Goal: Information Seeking & Learning: Check status

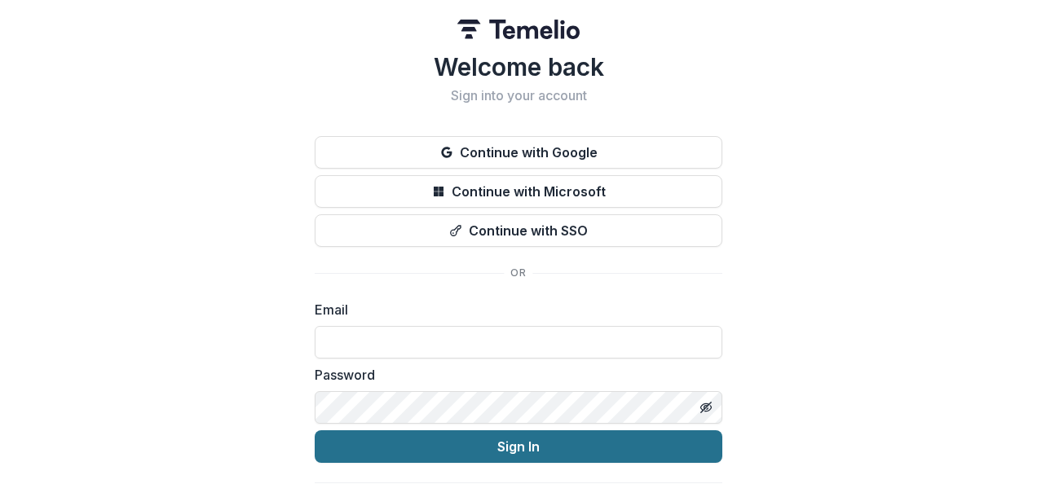
type input "**********"
click at [499, 446] on button "Sign In" at bounding box center [519, 447] width 408 height 33
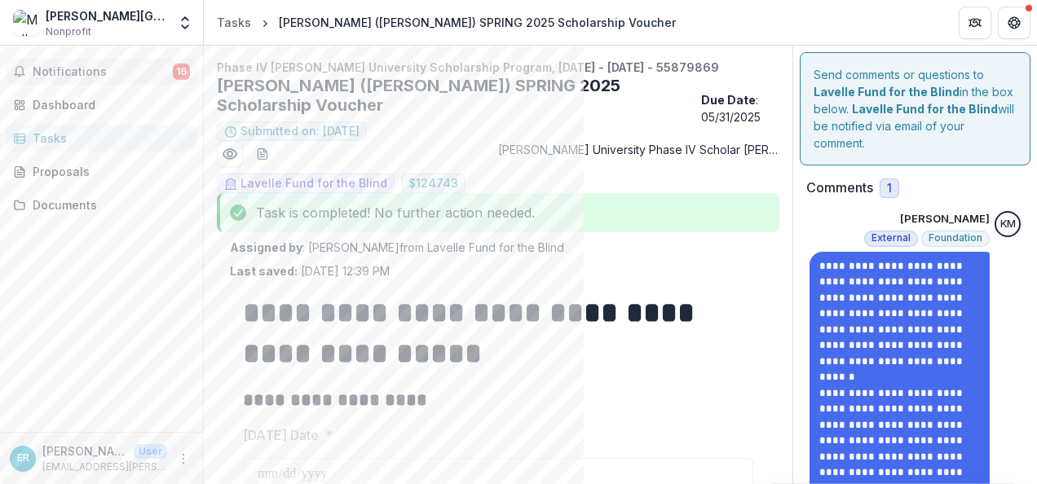
click at [94, 66] on span "Notifications" at bounding box center [103, 72] width 140 height 14
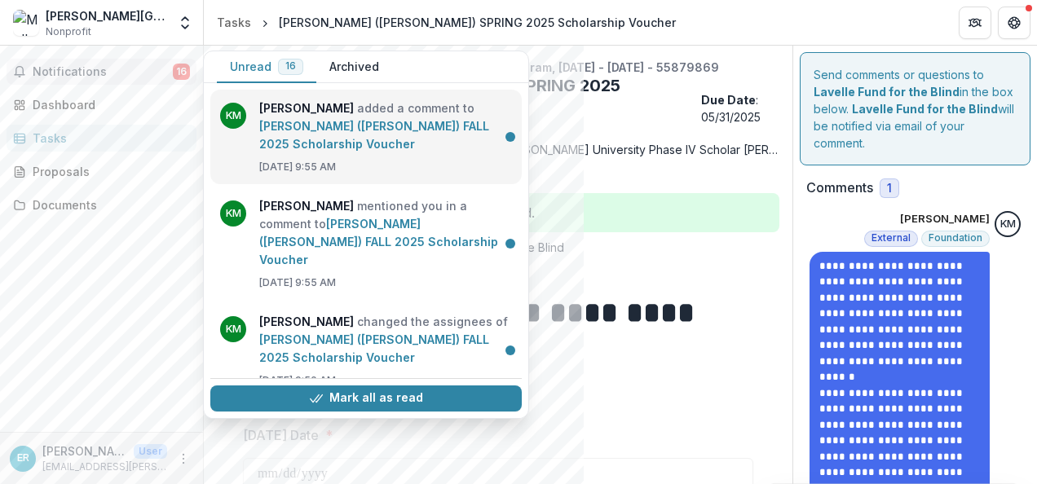
click at [360, 128] on link "[PERSON_NAME] ([PERSON_NAME]) FALL 2025 Scholarship Voucher" at bounding box center [374, 135] width 230 height 32
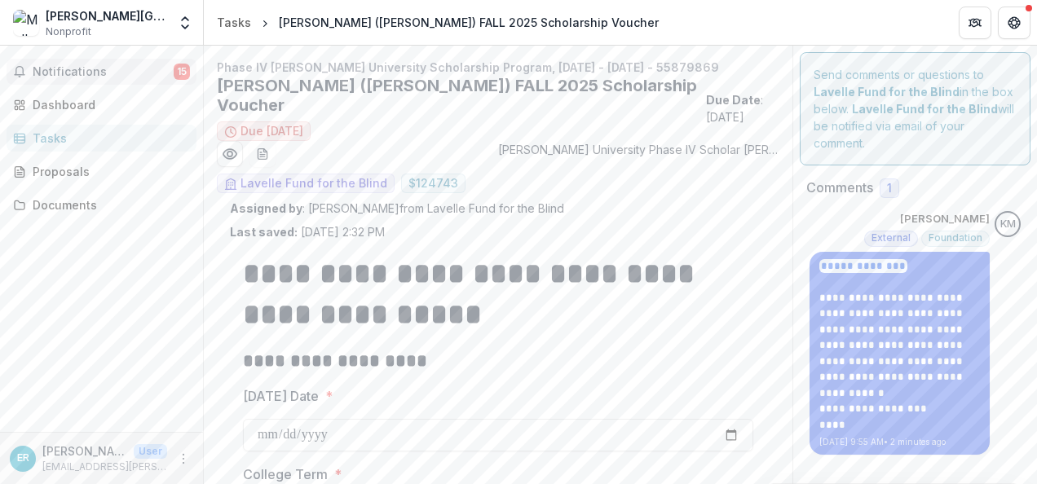
click at [79, 67] on span "Notifications" at bounding box center [103, 72] width 141 height 14
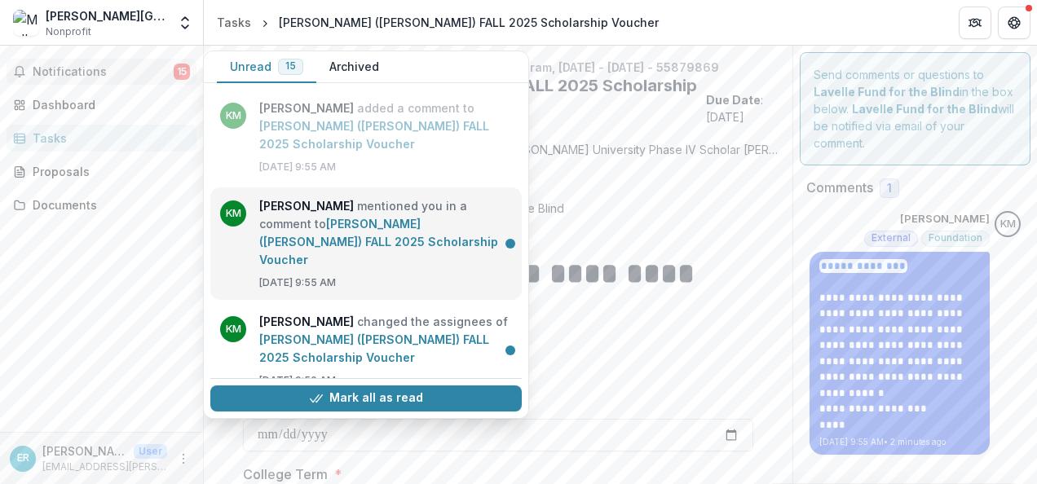
click at [369, 234] on link "[PERSON_NAME] ([PERSON_NAME]) FALL 2025 Scholarship Voucher" at bounding box center [378, 242] width 239 height 50
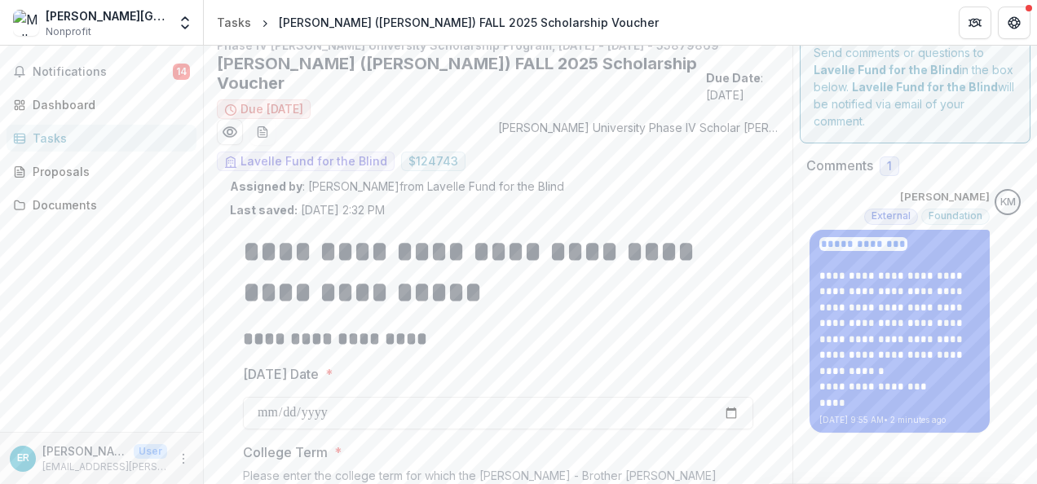
scroll to position [4, 0]
